Goal: Task Accomplishment & Management: Manage account settings

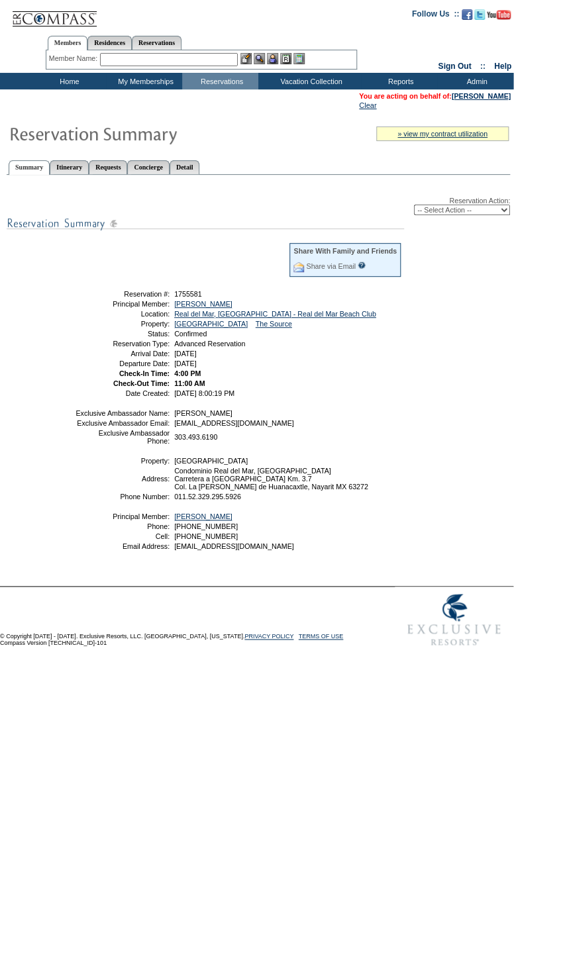
click at [467, 207] on select "-- Select Action -- Modify Reservation Dates Modify Reservation Cost Modify Occ…" at bounding box center [462, 210] width 96 height 11
select select "ChangeDates"
click at [414, 206] on select "-- Select Action -- Modify Reservation Dates Modify Reservation Cost Modify Occ…" at bounding box center [462, 210] width 96 height 11
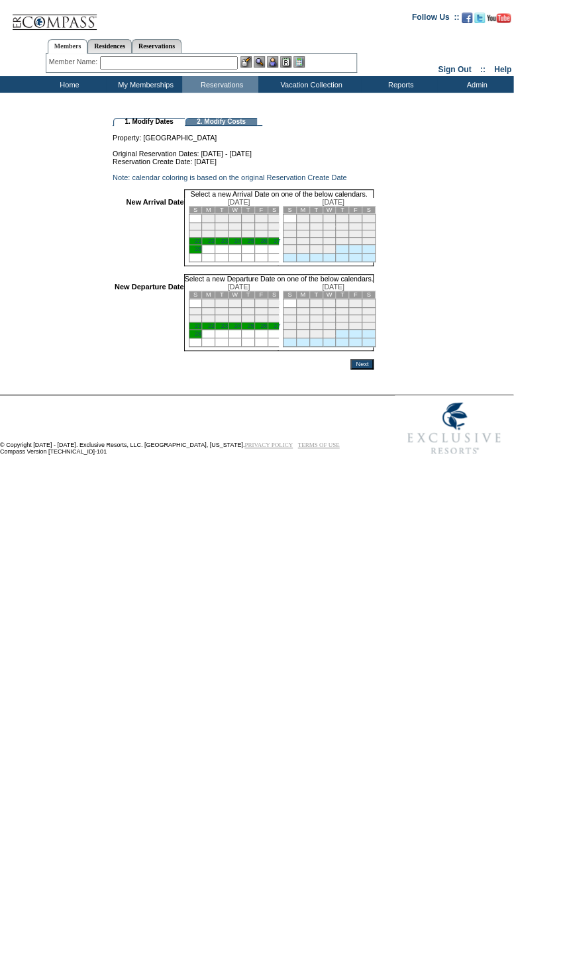
click at [201, 244] on link "21" at bounding box center [198, 241] width 7 height 7
